Goal: Learn about a topic

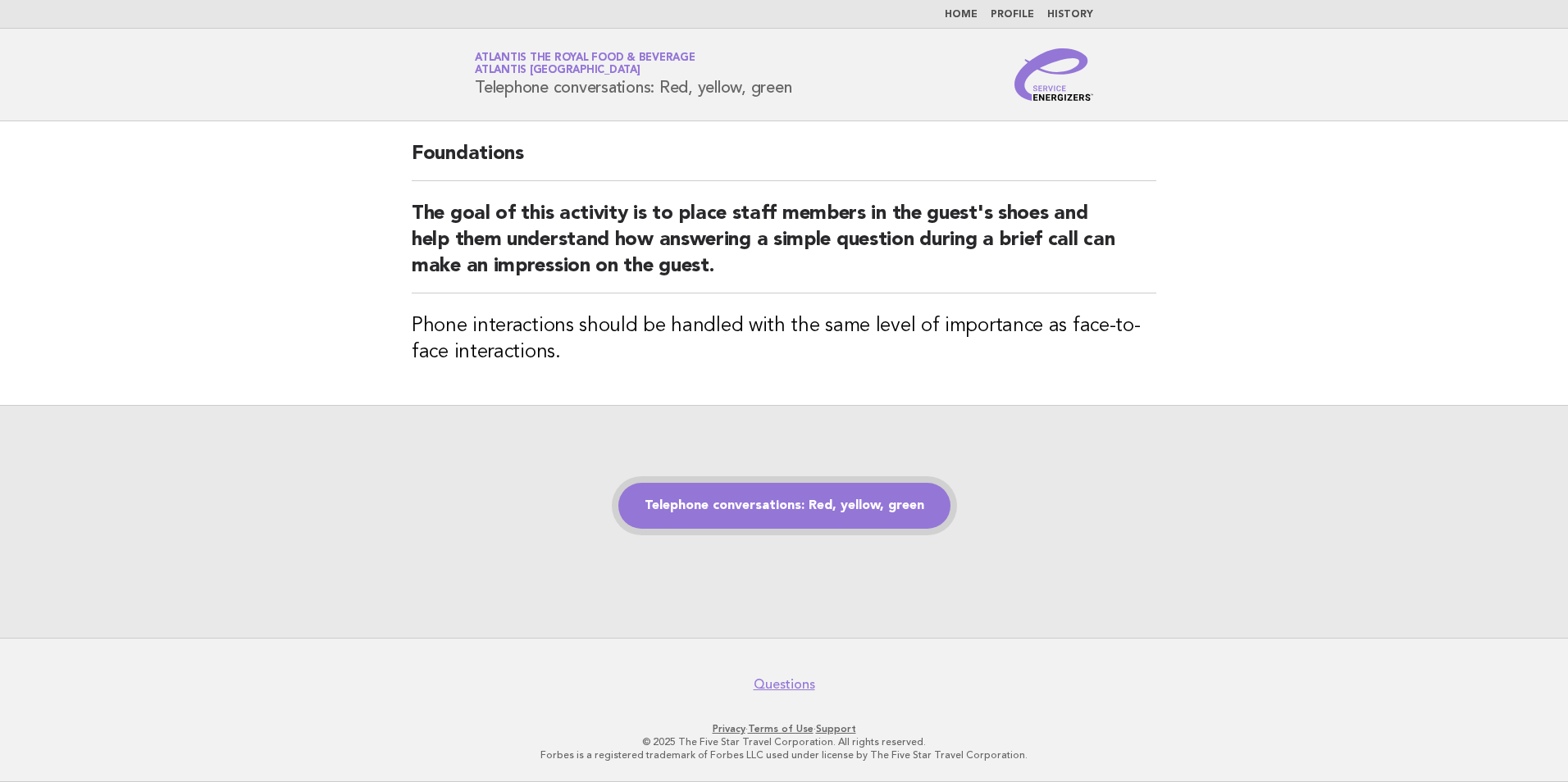
click at [857, 487] on link "Telephone conversations: Red, yellow, green" at bounding box center [785, 506] width 333 height 46
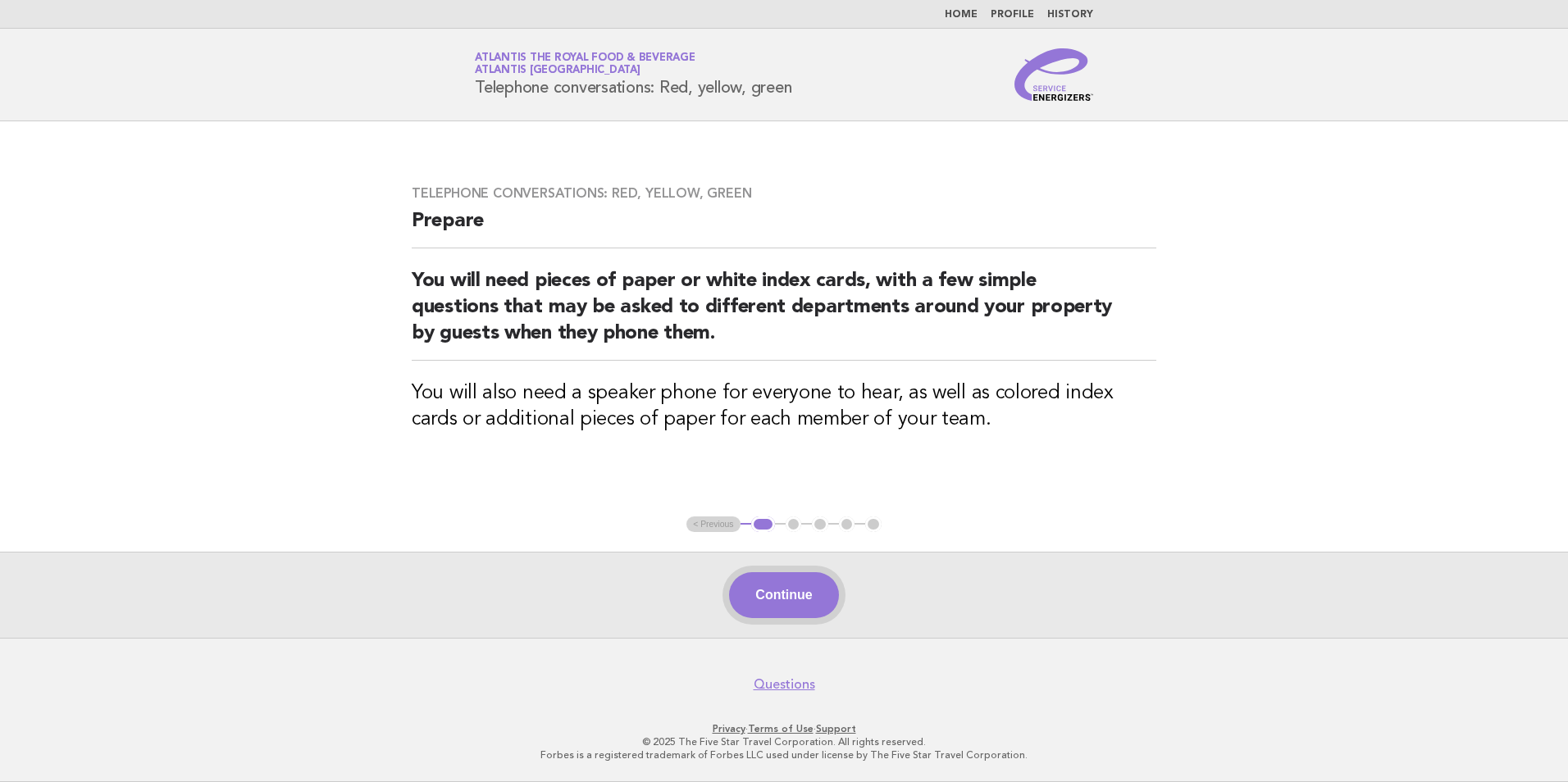
click at [794, 591] on button "Continue" at bounding box center [783, 594] width 109 height 46
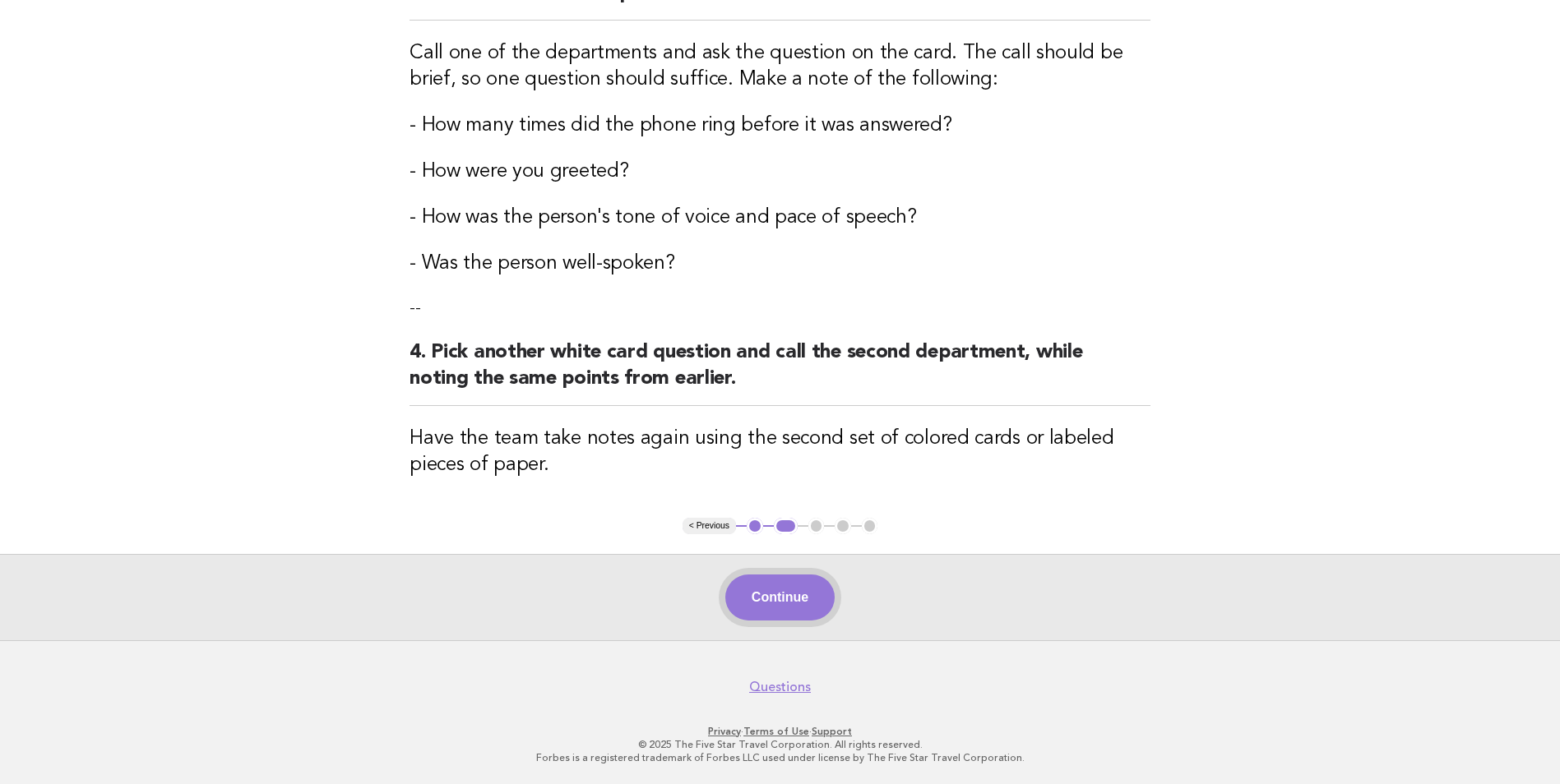
click at [796, 597] on button "Continue" at bounding box center [780, 597] width 110 height 46
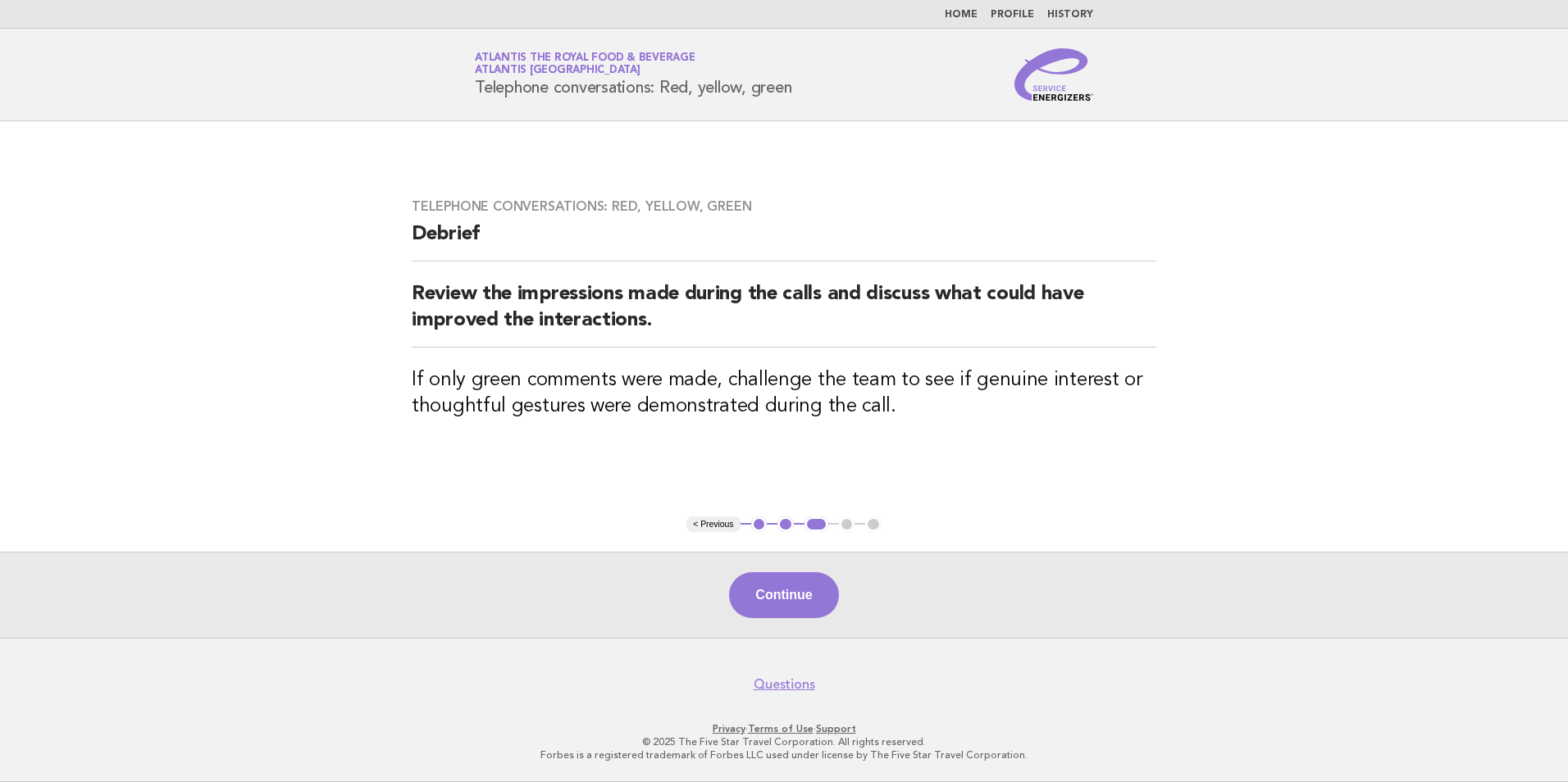
click at [794, 595] on button "Continue" at bounding box center [783, 594] width 109 height 46
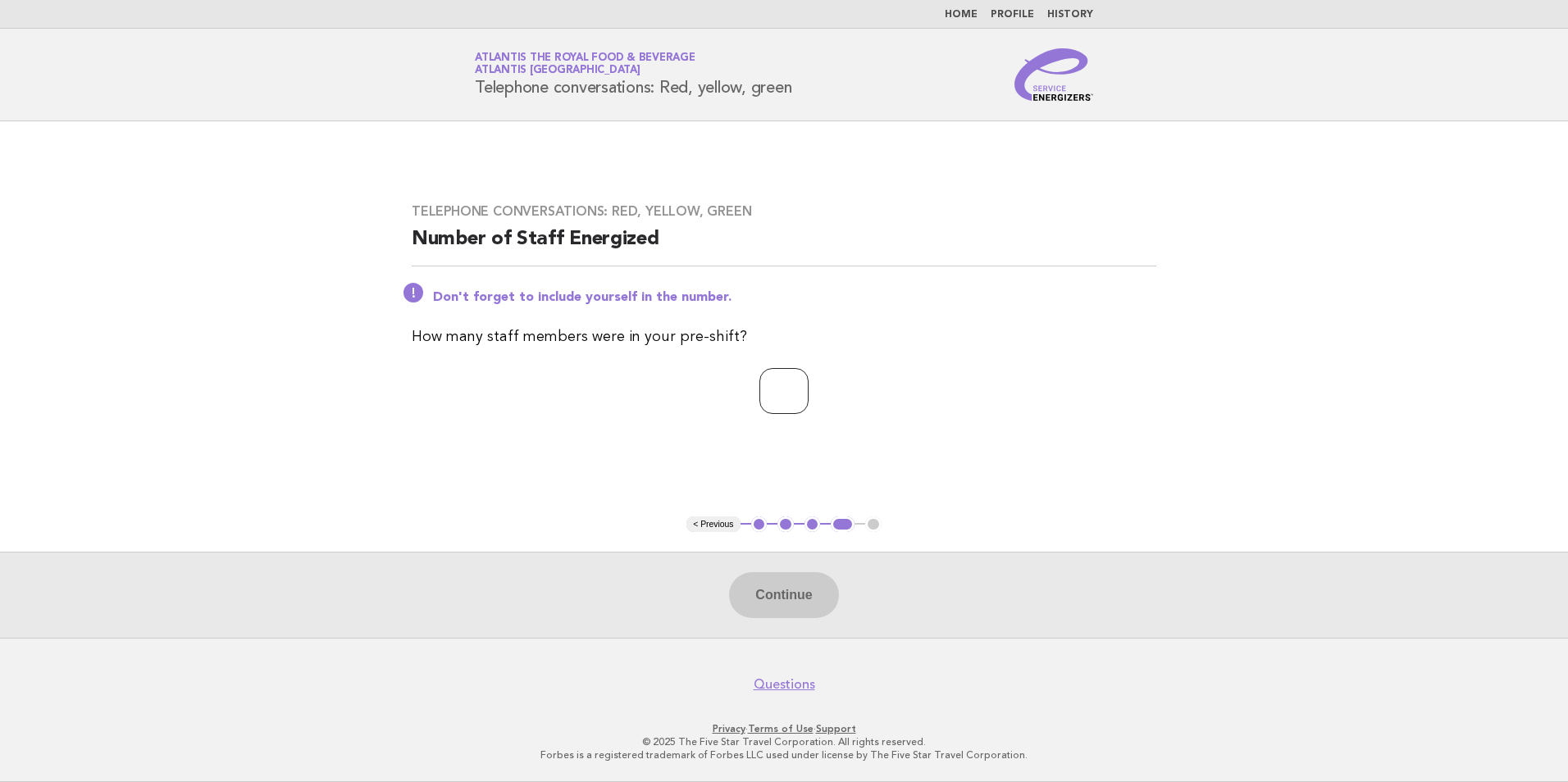
click at [781, 403] on input "number" at bounding box center [784, 390] width 49 height 46
type input "*"
click at [800, 599] on button "Continue" at bounding box center [783, 594] width 109 height 46
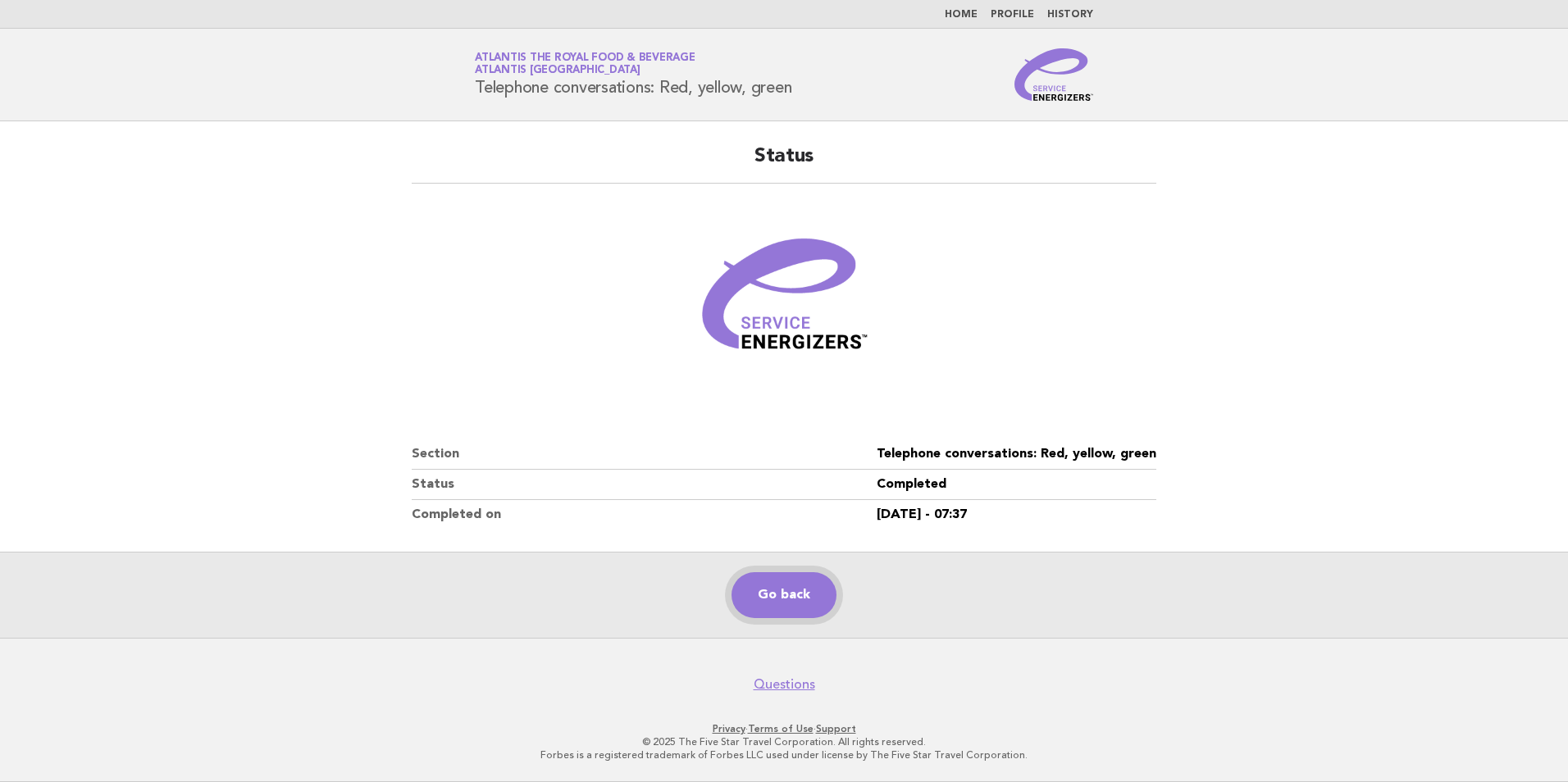
click at [815, 582] on link "Go back" at bounding box center [784, 594] width 105 height 46
